Goal: Task Accomplishment & Management: Manage account settings

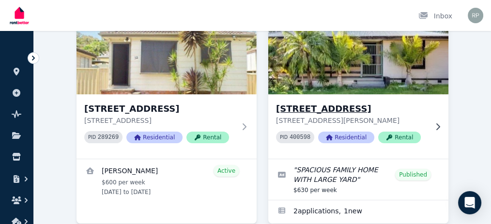
scroll to position [100, 0]
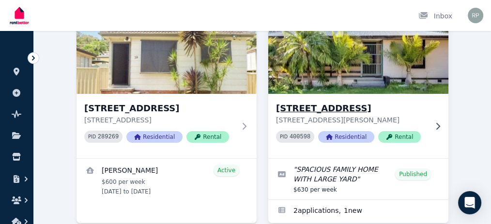
click at [354, 115] on h3 "[STREET_ADDRESS]" at bounding box center [351, 109] width 151 height 14
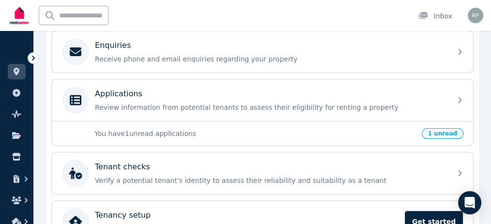
scroll to position [315, 0]
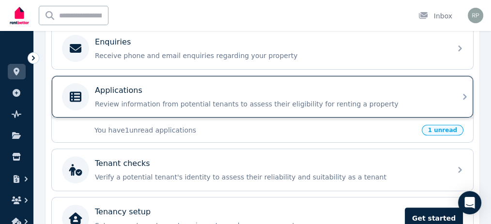
click at [181, 92] on div "Applications" at bounding box center [270, 91] width 350 height 12
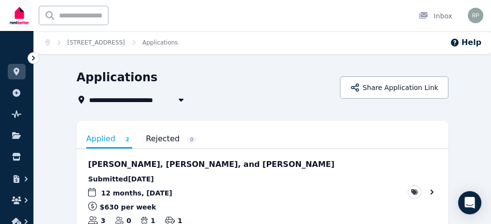
scroll to position [45, 0]
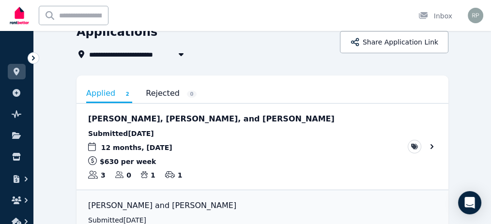
click at [0, 0] on link "View application: Karen Lawrence, Emilee Gaut, and Jessika Gaut" at bounding box center [0, 0] width 0 height 0
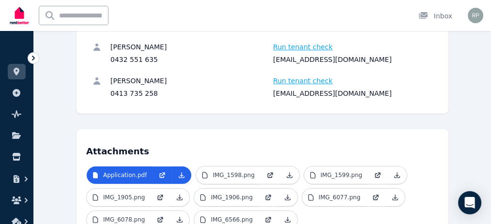
scroll to position [212, 0]
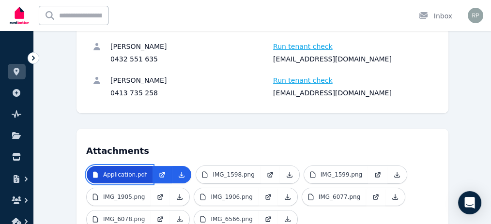
click at [107, 171] on p "Application.pdf" at bounding box center [125, 175] width 44 height 8
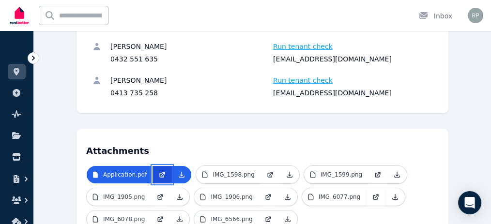
click at [158, 171] on icon at bounding box center [162, 175] width 8 height 8
click at [267, 173] on icon at bounding box center [269, 175] width 5 height 5
click at [375, 173] on icon at bounding box center [377, 175] width 5 height 5
click at [164, 193] on icon at bounding box center [160, 197] width 8 height 8
click at [264, 193] on icon at bounding box center [268, 197] width 8 height 8
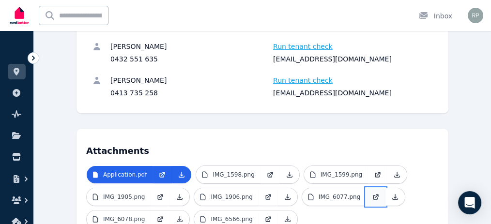
click at [372, 193] on icon at bounding box center [376, 197] width 8 height 8
click at [163, 216] on icon at bounding box center [161, 218] width 4 height 4
click at [270, 217] on icon at bounding box center [267, 219] width 5 height 5
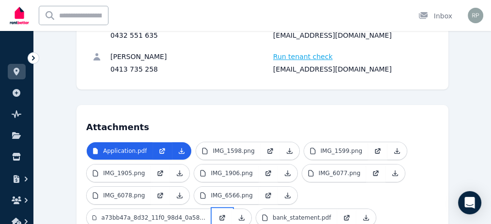
scroll to position [237, 0]
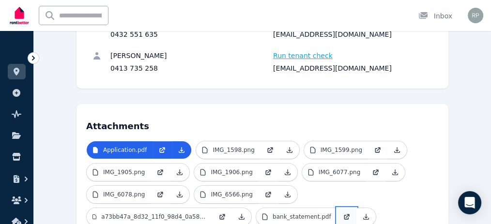
click at [343, 213] on icon at bounding box center [347, 217] width 8 height 8
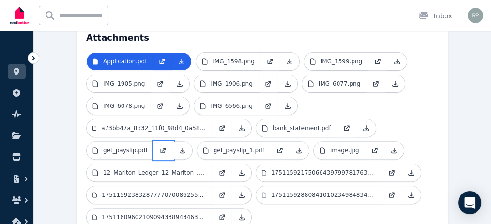
scroll to position [285, 0]
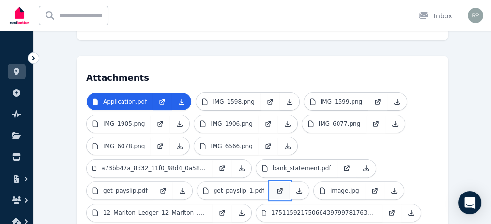
click at [277, 189] on icon at bounding box center [279, 191] width 5 height 5
click at [371, 187] on icon at bounding box center [375, 191] width 8 height 8
click at [226, 209] on icon at bounding box center [222, 213] width 8 height 8
click at [388, 209] on icon at bounding box center [392, 213] width 8 height 8
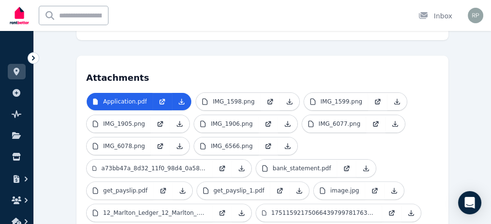
click at [371, 187] on icon at bounding box center [375, 191] width 8 height 8
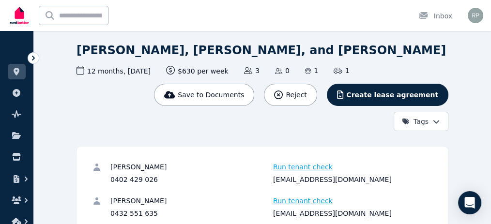
scroll to position [59, 0]
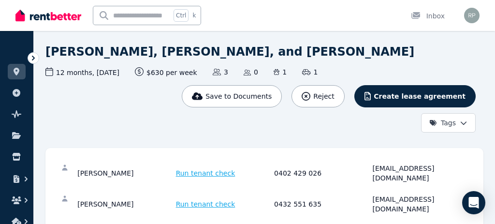
click at [449, 123] on html "Open main menu Ctrl k Inbox Open user menu ORGANISE Properties Add property Pul…" at bounding box center [247, 53] width 495 height 224
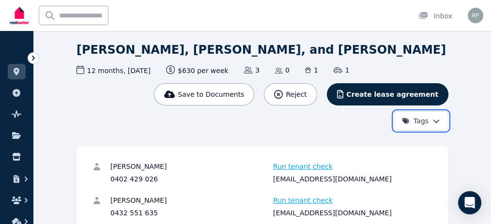
click at [365, 130] on html "Open main menu Ctrl k Inbox Open user menu ORGANISE Properties Add property Pul…" at bounding box center [245, 53] width 491 height 224
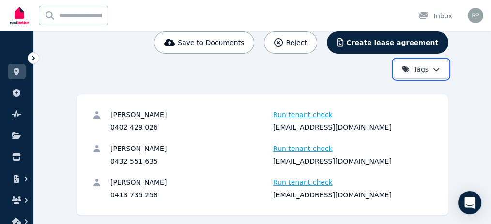
scroll to position [0, 0]
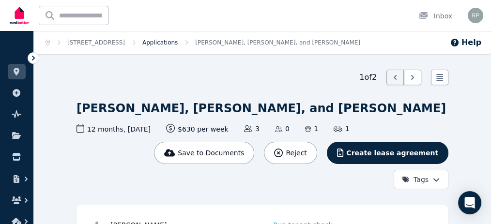
click at [178, 46] on link "Applications" at bounding box center [159, 42] width 35 height 7
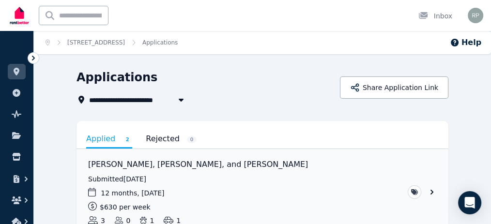
scroll to position [86, 0]
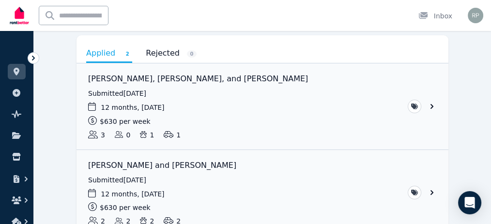
click at [0, 0] on link "View application: Karen Lawrence, Emilee Gaut, and Jessika Gaut" at bounding box center [0, 0] width 0 height 0
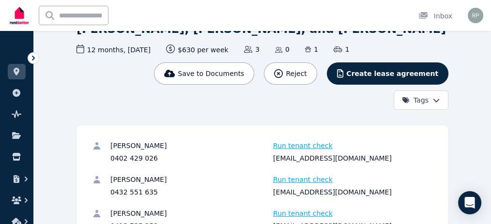
scroll to position [82, 0]
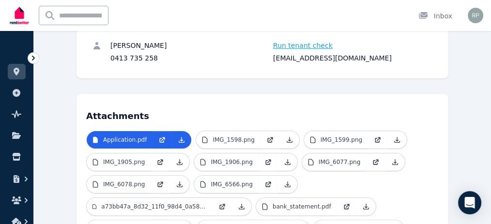
scroll to position [246, 0]
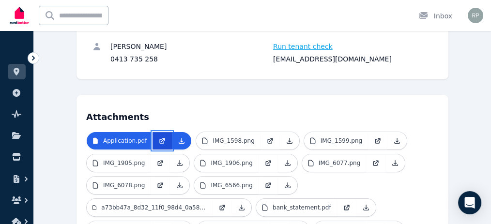
click at [158, 137] on icon at bounding box center [162, 141] width 8 height 8
click at [266, 137] on icon at bounding box center [270, 141] width 8 height 8
click at [374, 137] on icon at bounding box center [378, 141] width 8 height 8
click at [264, 159] on icon at bounding box center [268, 163] width 8 height 8
